Goal: Find specific page/section: Find specific page/section

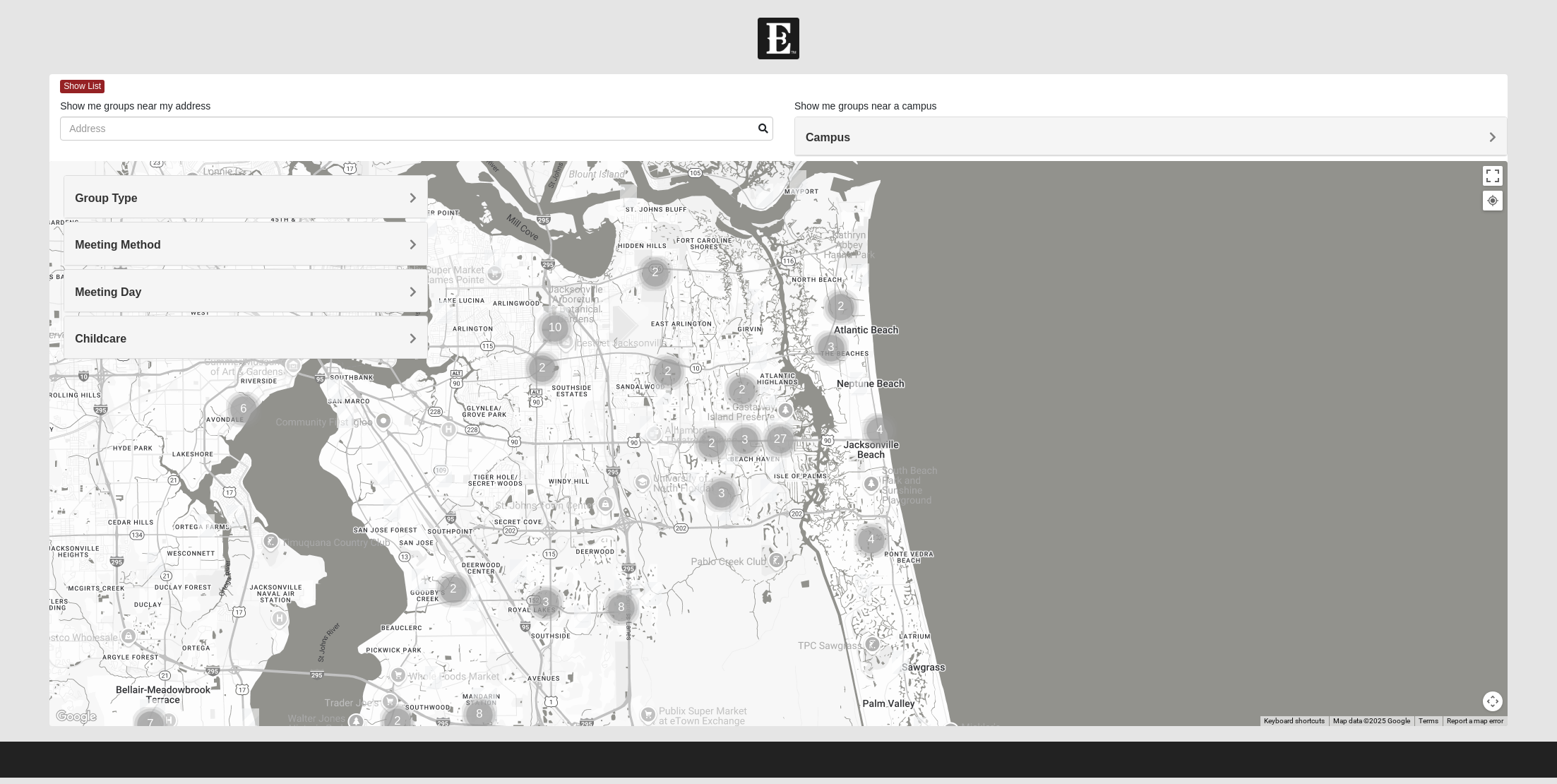
click at [920, 119] on div "Campus" at bounding box center [1151, 136] width 712 height 38
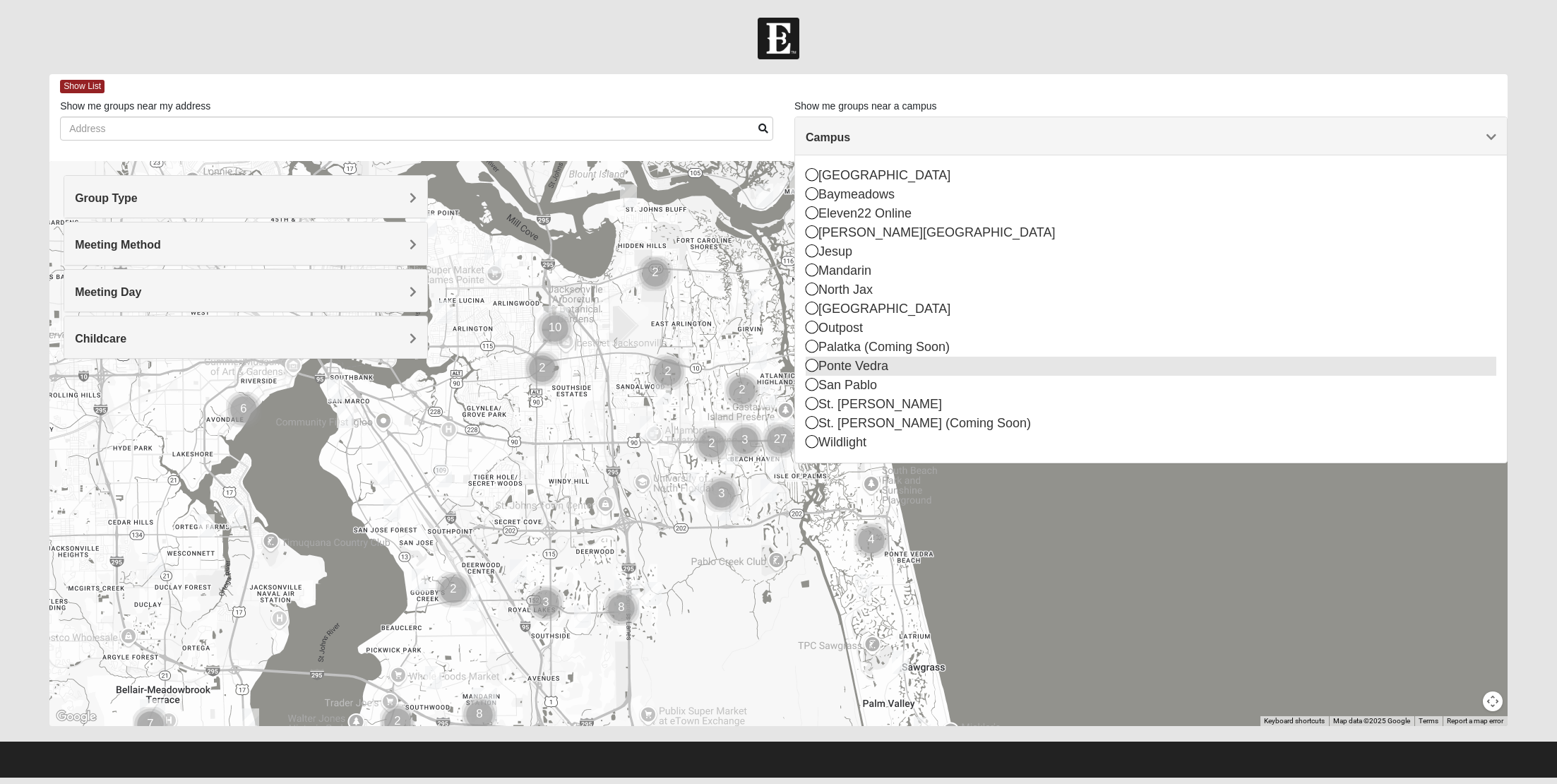
click at [879, 369] on div "Ponte Vedra" at bounding box center [1150, 366] width 690 height 19
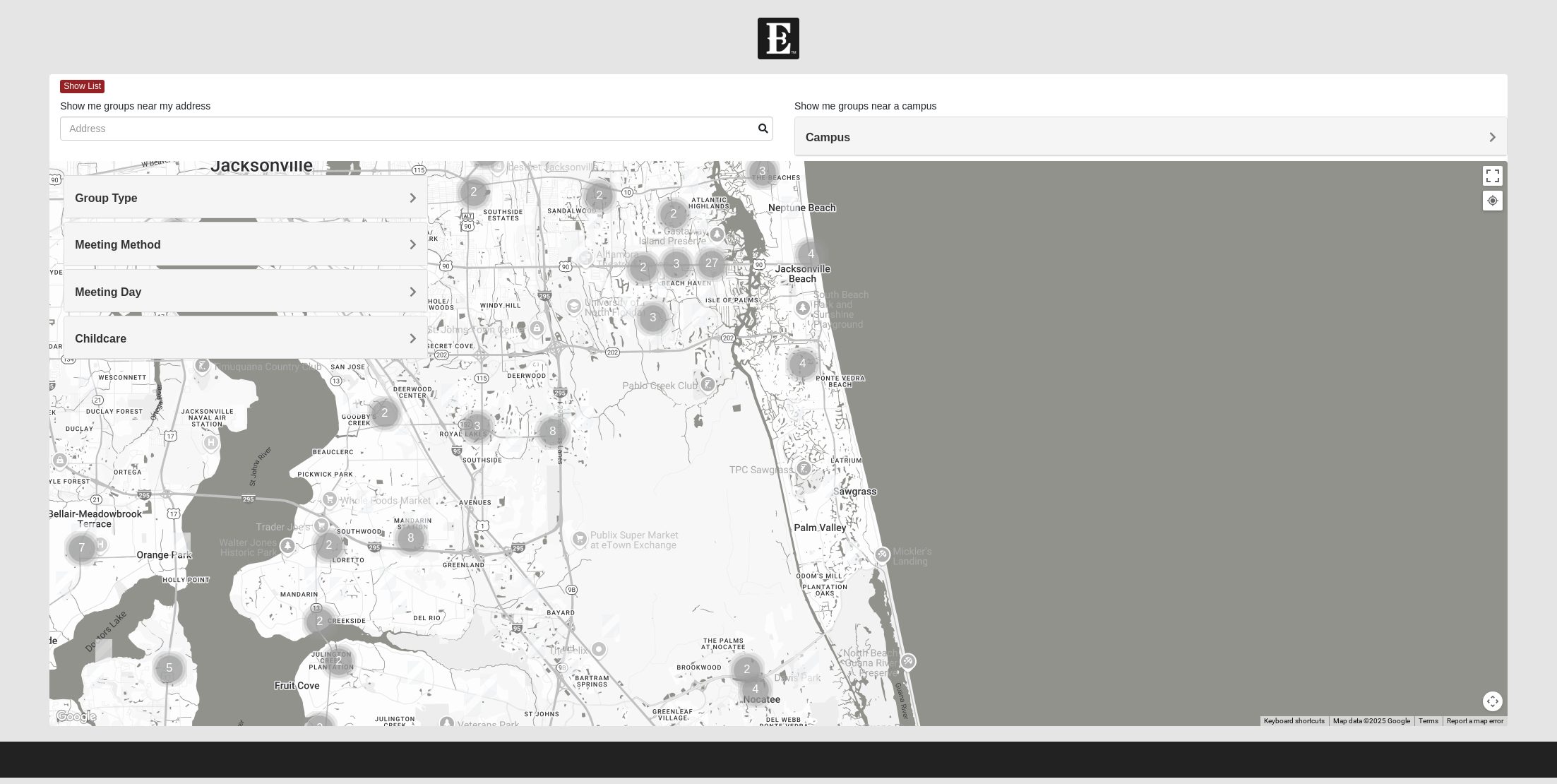
drag, startPoint x: 808, startPoint y: 218, endPoint x: 841, endPoint y: 516, distance: 299.8
click at [841, 516] on div at bounding box center [779, 444] width 1458 height 565
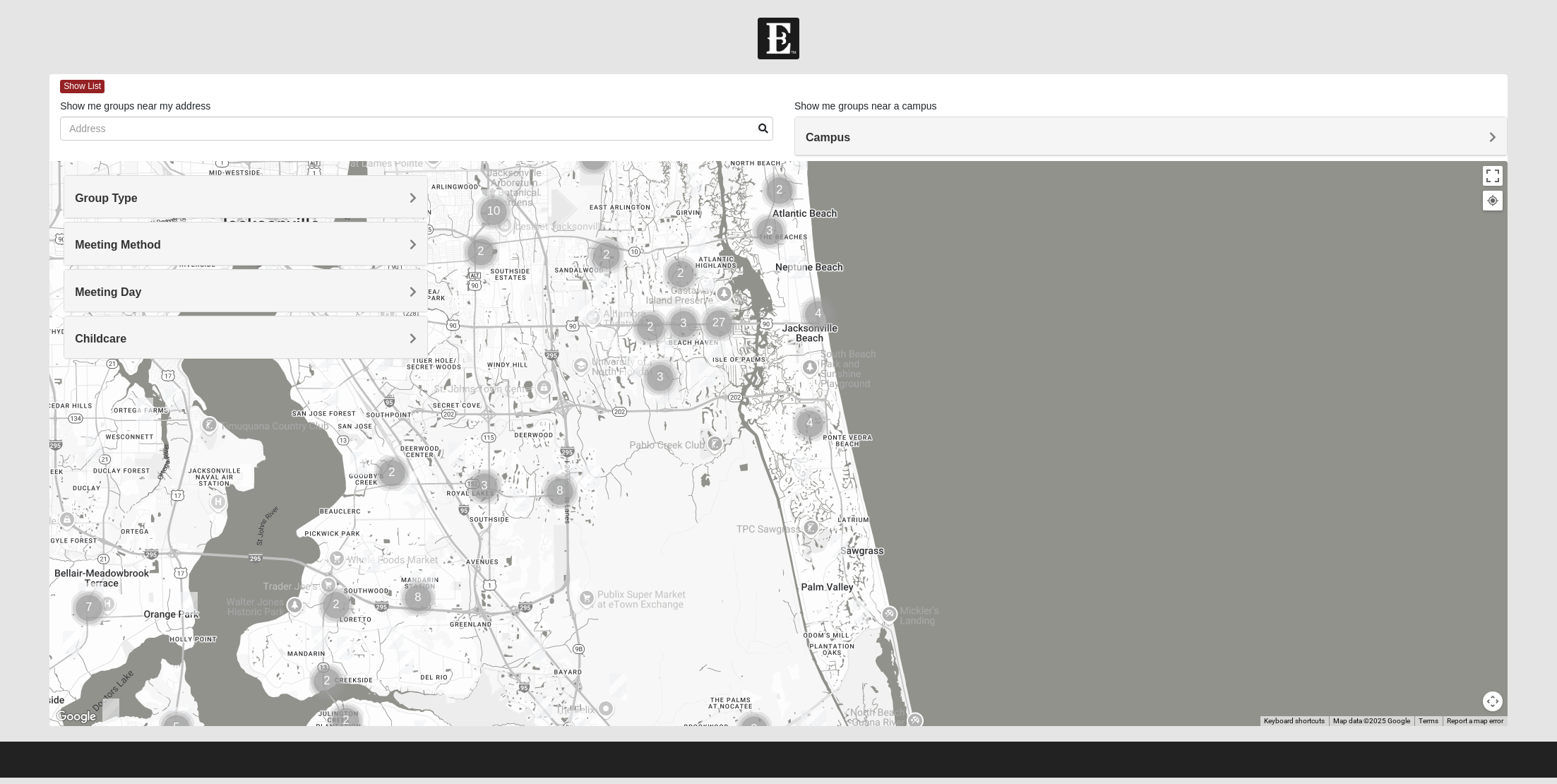
click at [201, 202] on h4 "Group Type" at bounding box center [246, 198] width 342 height 13
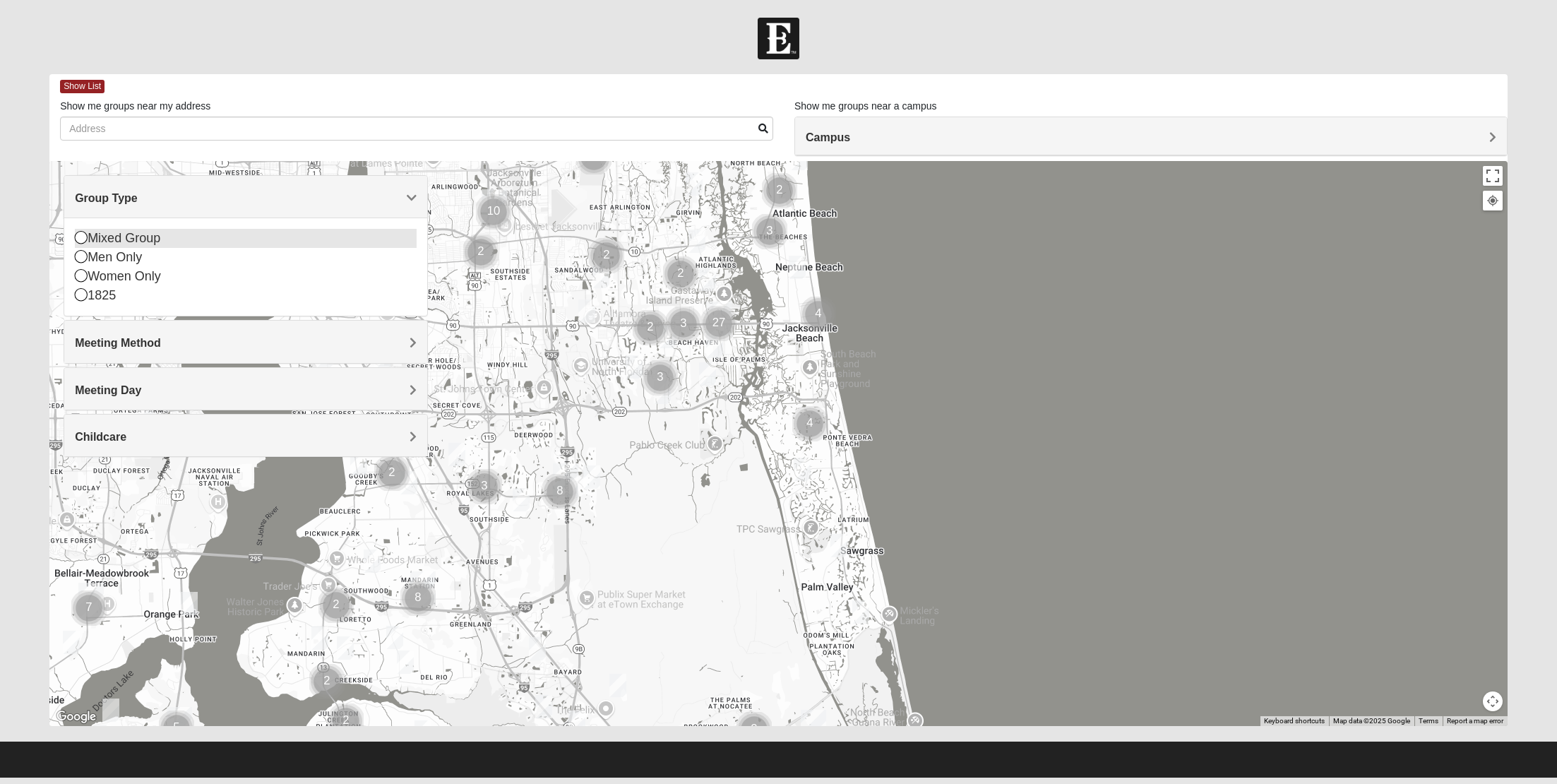
click at [161, 237] on div "Mixed Group" at bounding box center [246, 239] width 342 height 19
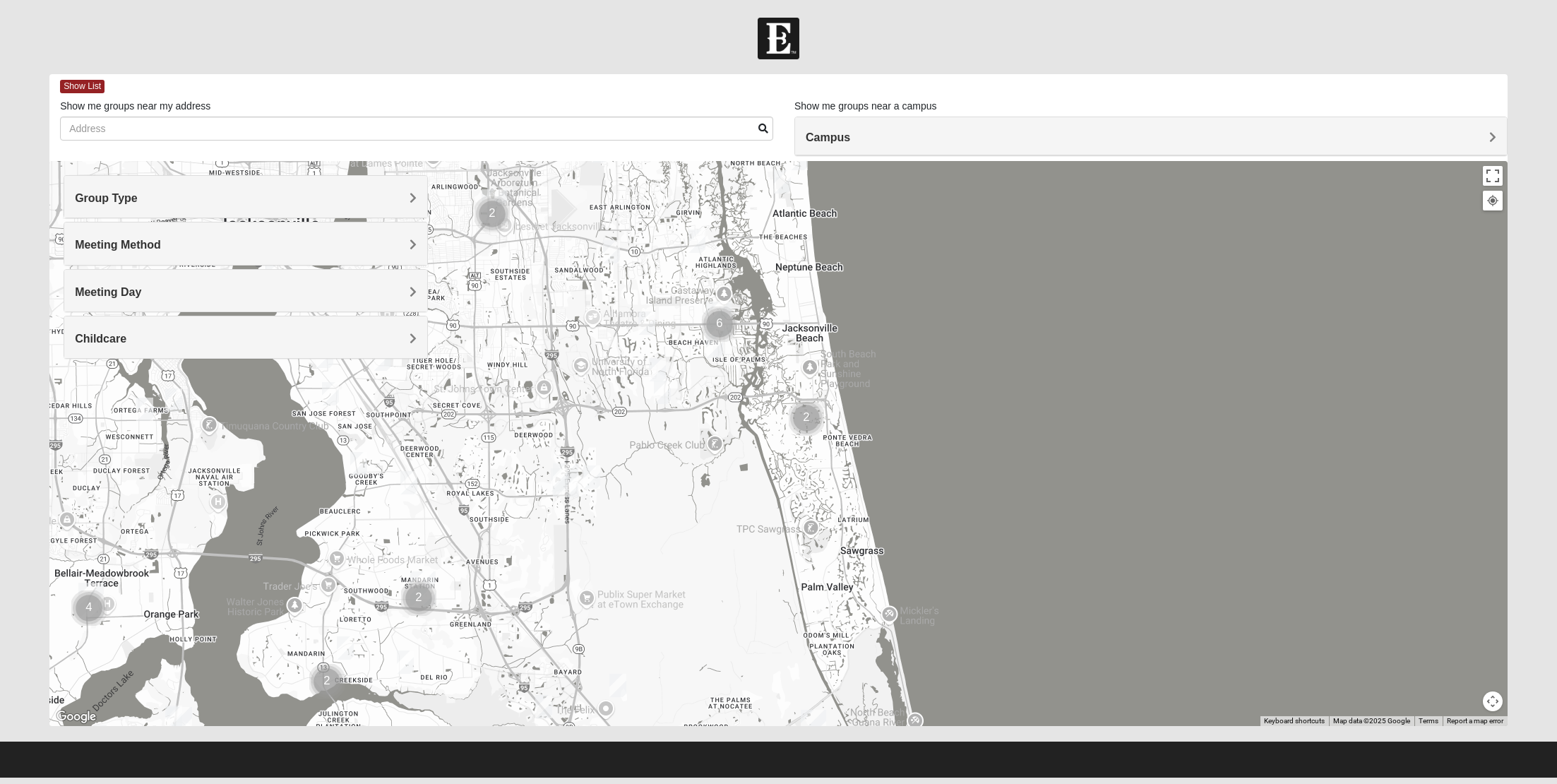
click at [809, 424] on img "Cluster of 2 groups" at bounding box center [806, 418] width 36 height 36
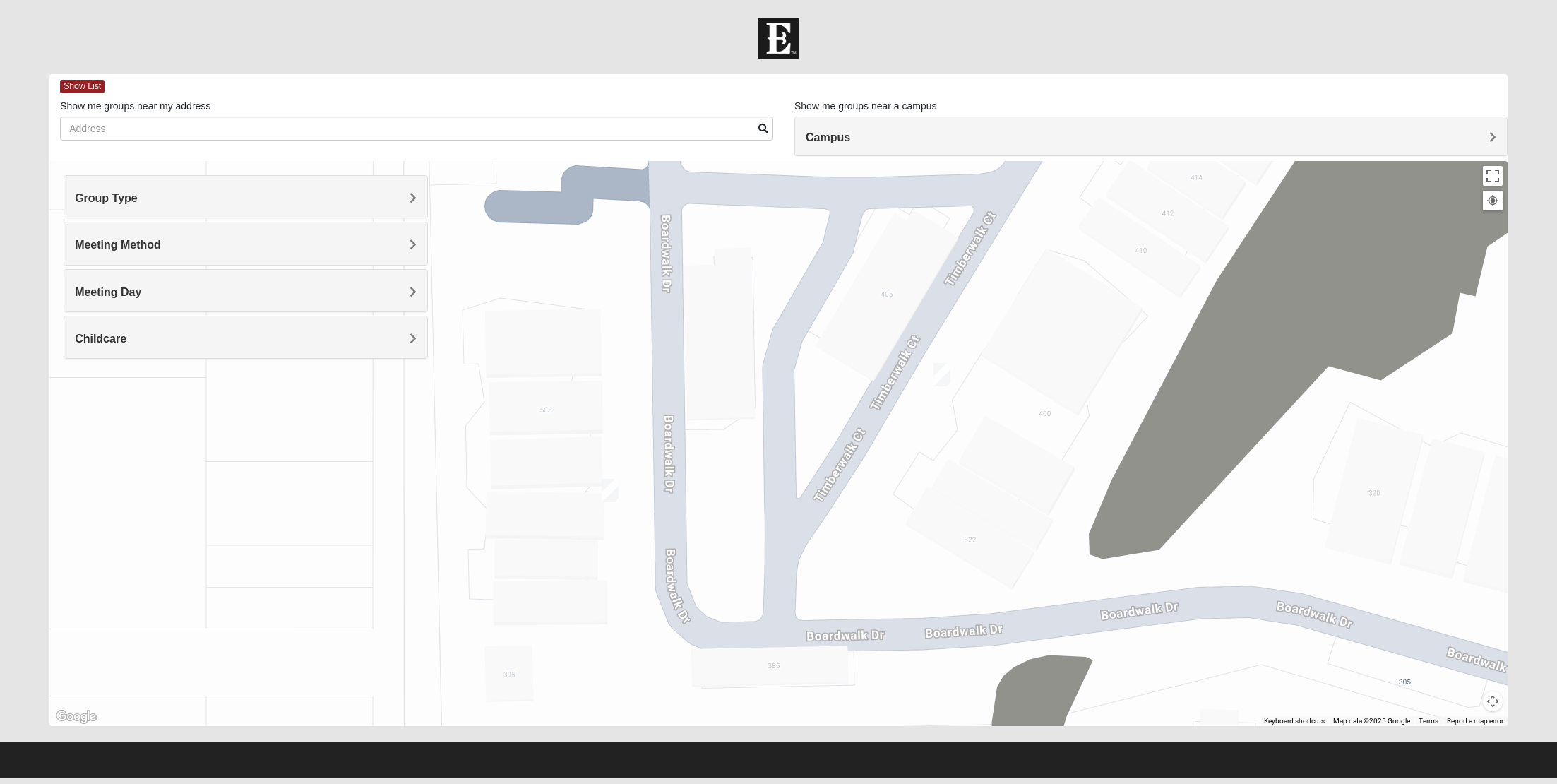
click at [945, 381] on img "Mixed Grooms 32082" at bounding box center [942, 374] width 17 height 23
click at [847, 336] on span "Learn More" at bounding box center [853, 343] width 59 height 15
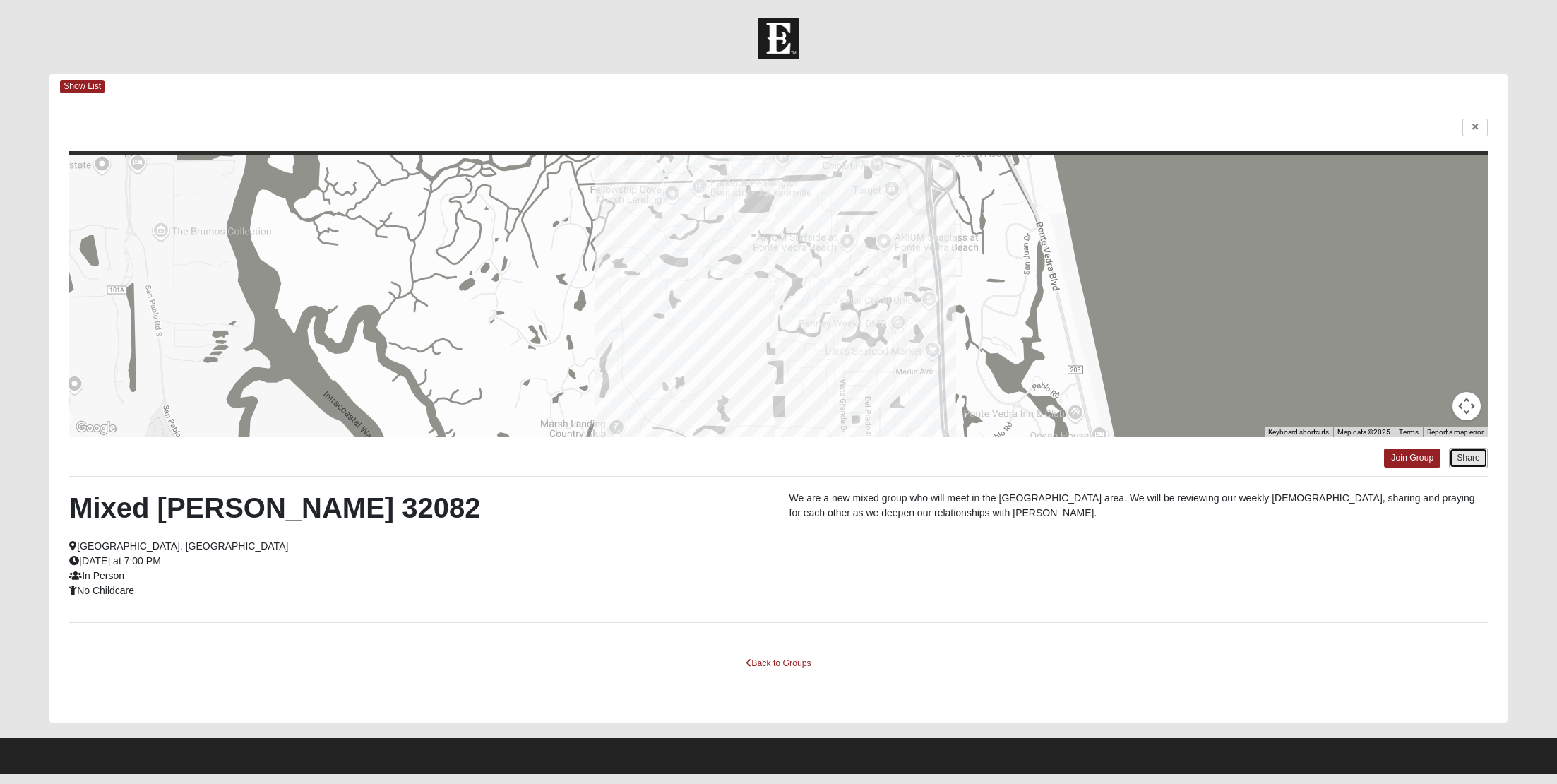
click at [1466, 463] on button "Share" at bounding box center [1469, 458] width 39 height 21
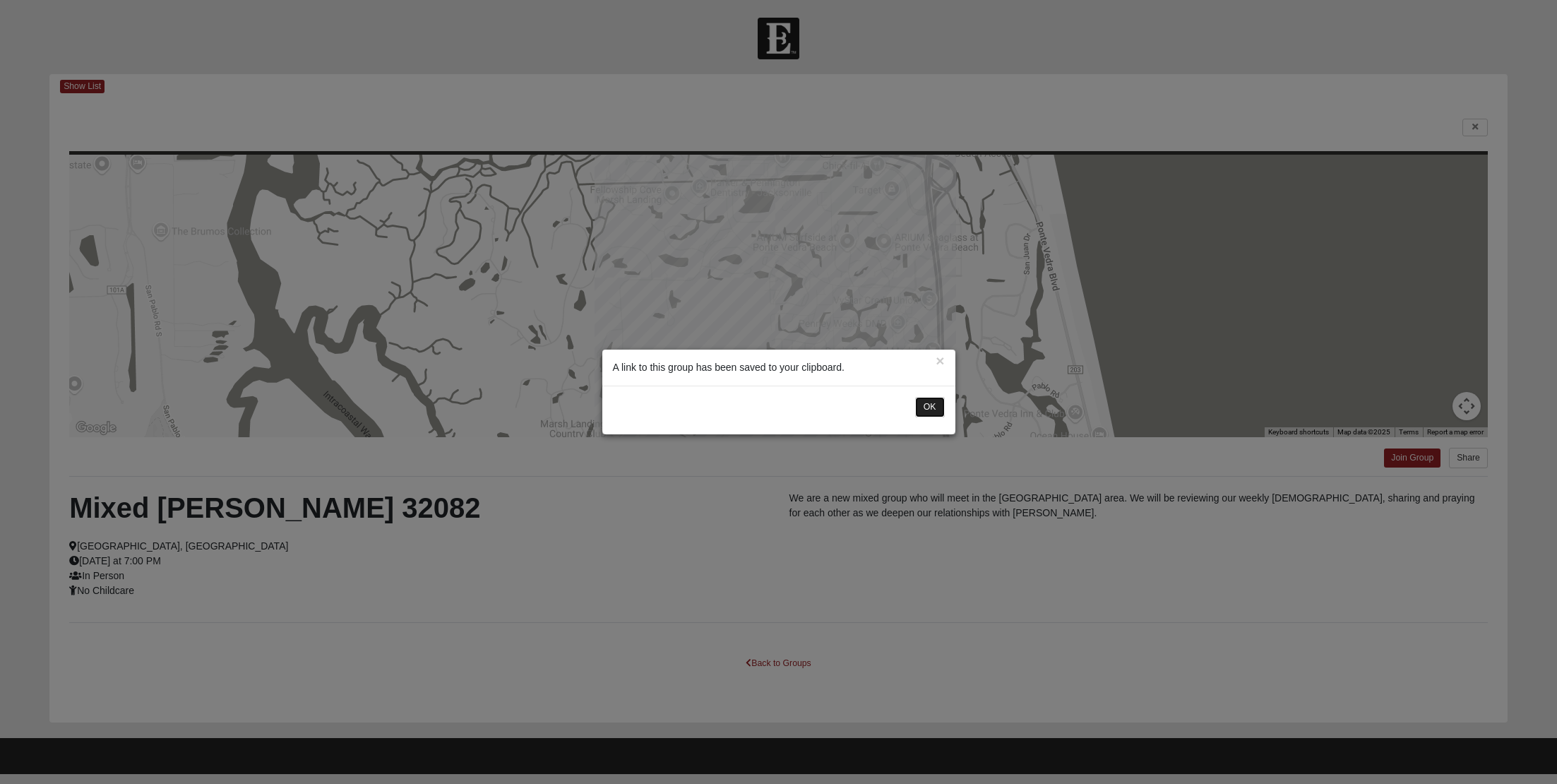
click at [936, 407] on button "OK" at bounding box center [930, 407] width 30 height 21
